Goal: Information Seeking & Learning: Learn about a topic

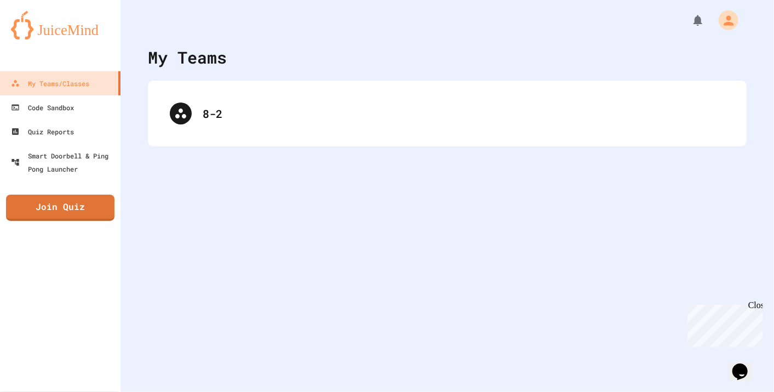
click at [208, 103] on div "8-2" at bounding box center [447, 114] width 577 height 44
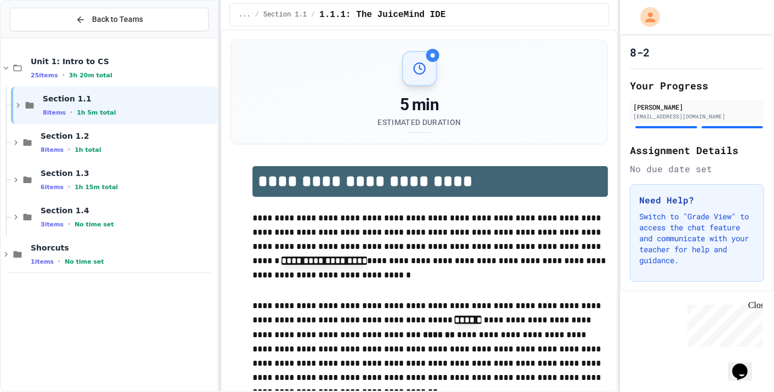
click at [6, 67] on icon at bounding box center [6, 67] width 5 height 3
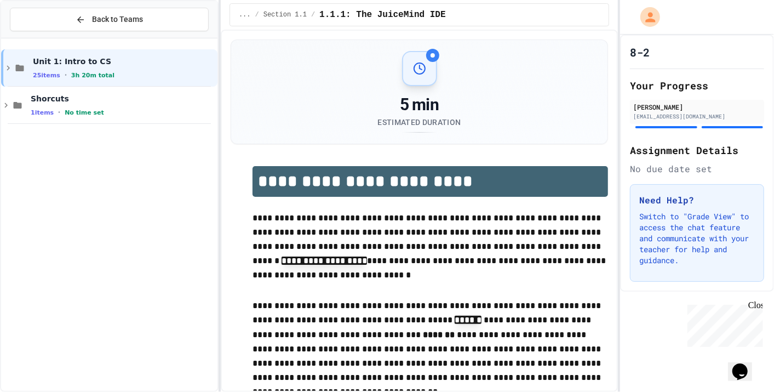
click at [5, 105] on icon at bounding box center [6, 105] width 10 height 10
click at [26, 139] on div "Computer Shortcuts No time set" at bounding box center [114, 142] width 207 height 37
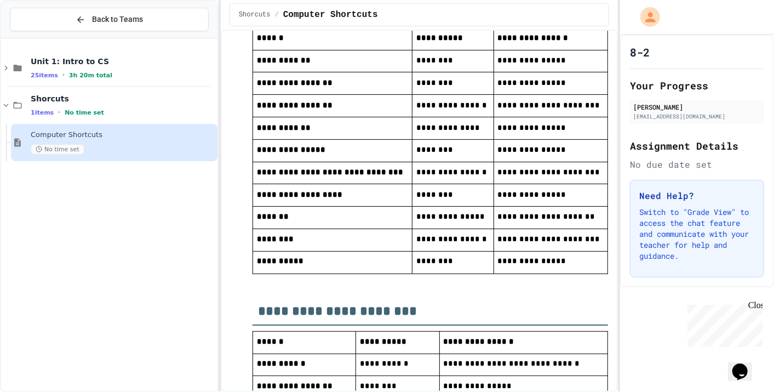
scroll to position [1029, 0]
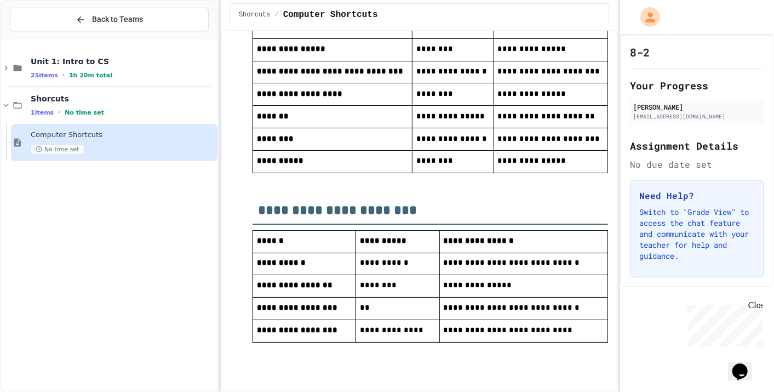
click at [134, 313] on div "Unit 1: Intro to CS 25 items • 3h 20m total Shorcuts 1 items • No time set Comp…" at bounding box center [109, 215] width 216 height 345
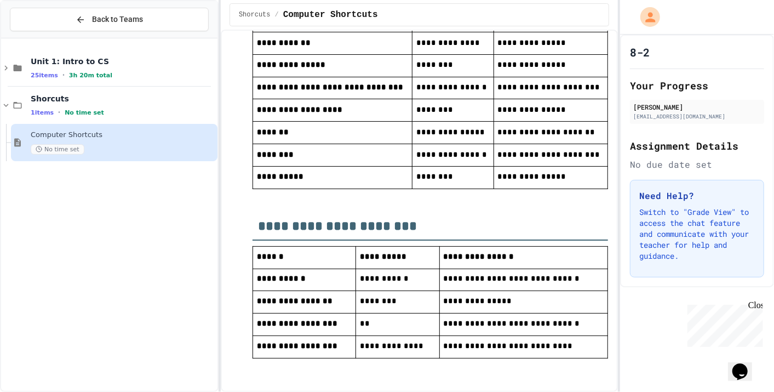
scroll to position [968, 0]
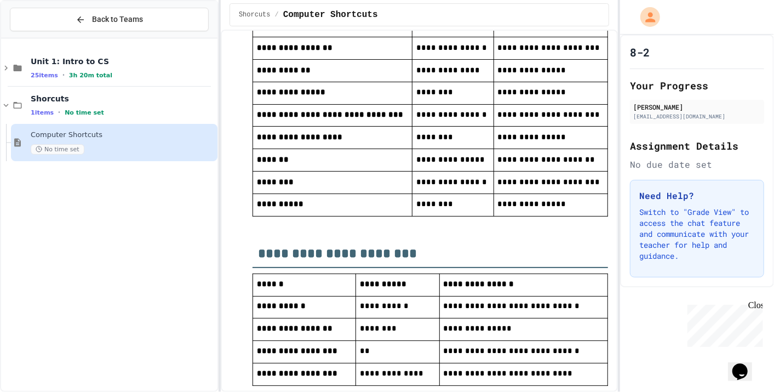
click at [438, 208] on span "********" at bounding box center [435, 204] width 37 height 8
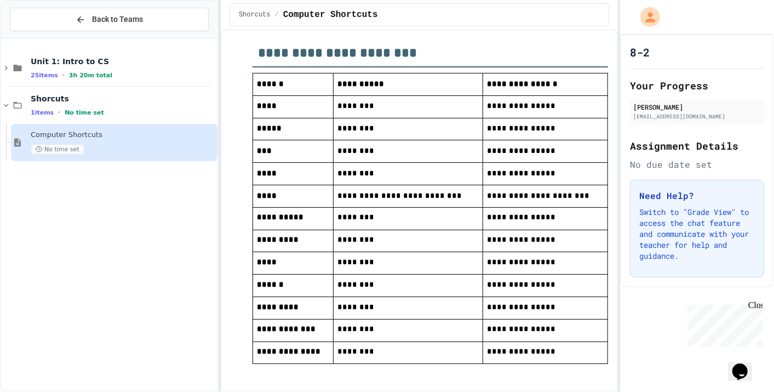
scroll to position [541, 0]
